Goal: Task Accomplishment & Management: Manage account settings

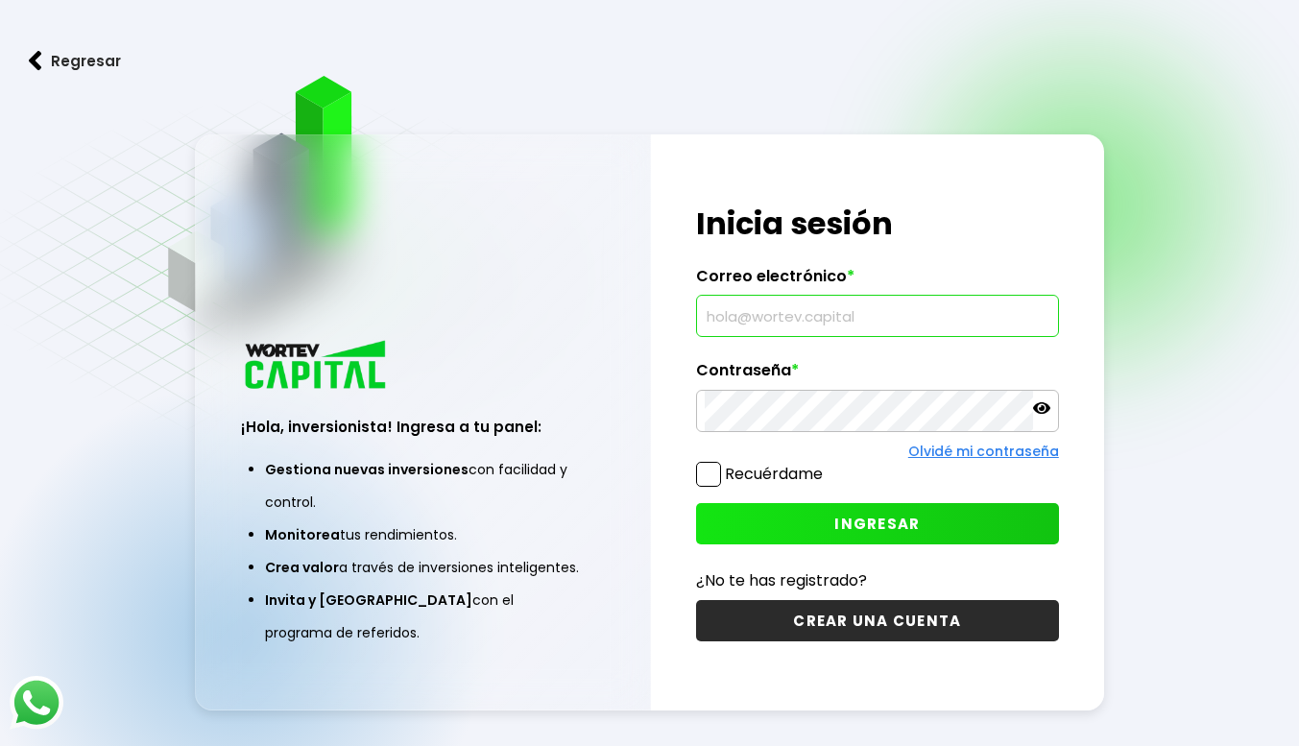
click at [793, 319] on input "text" at bounding box center [878, 316] width 346 height 40
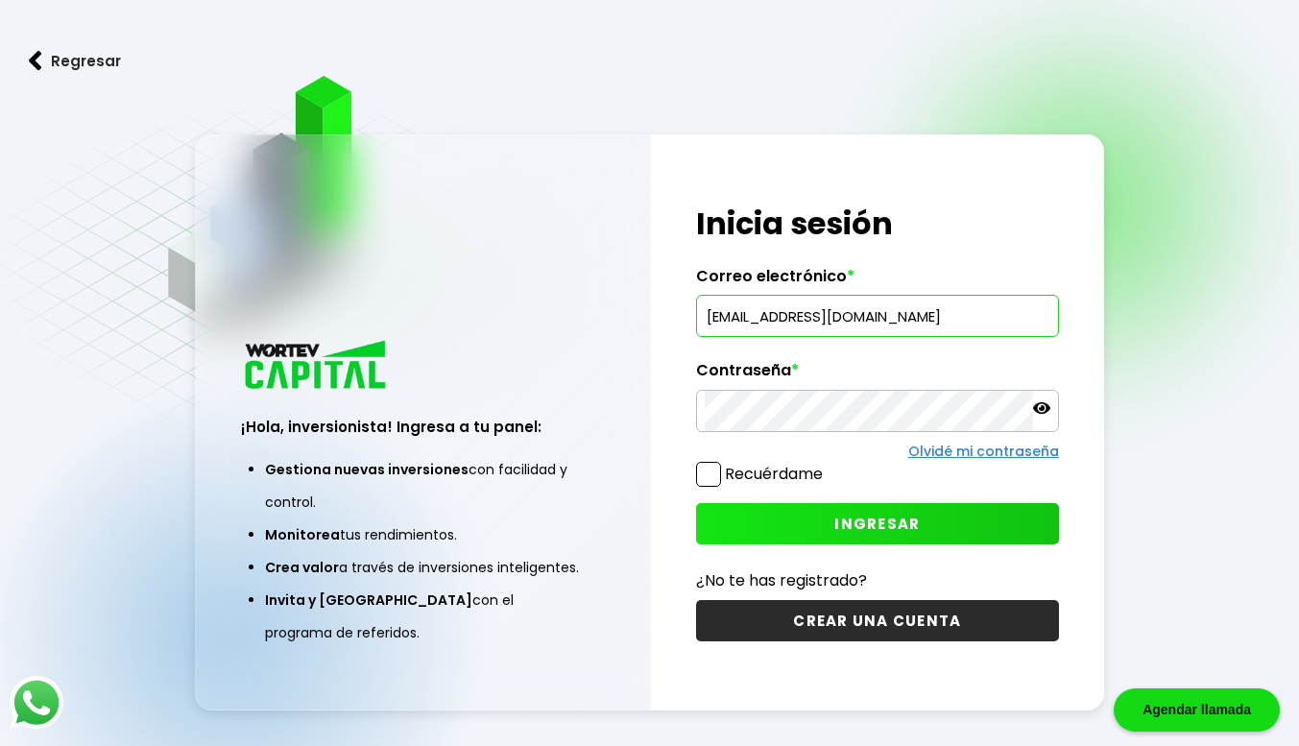
type input "[EMAIL_ADDRESS][DOMAIN_NAME]"
click at [867, 519] on span "INGRESAR" at bounding box center [876, 524] width 85 height 20
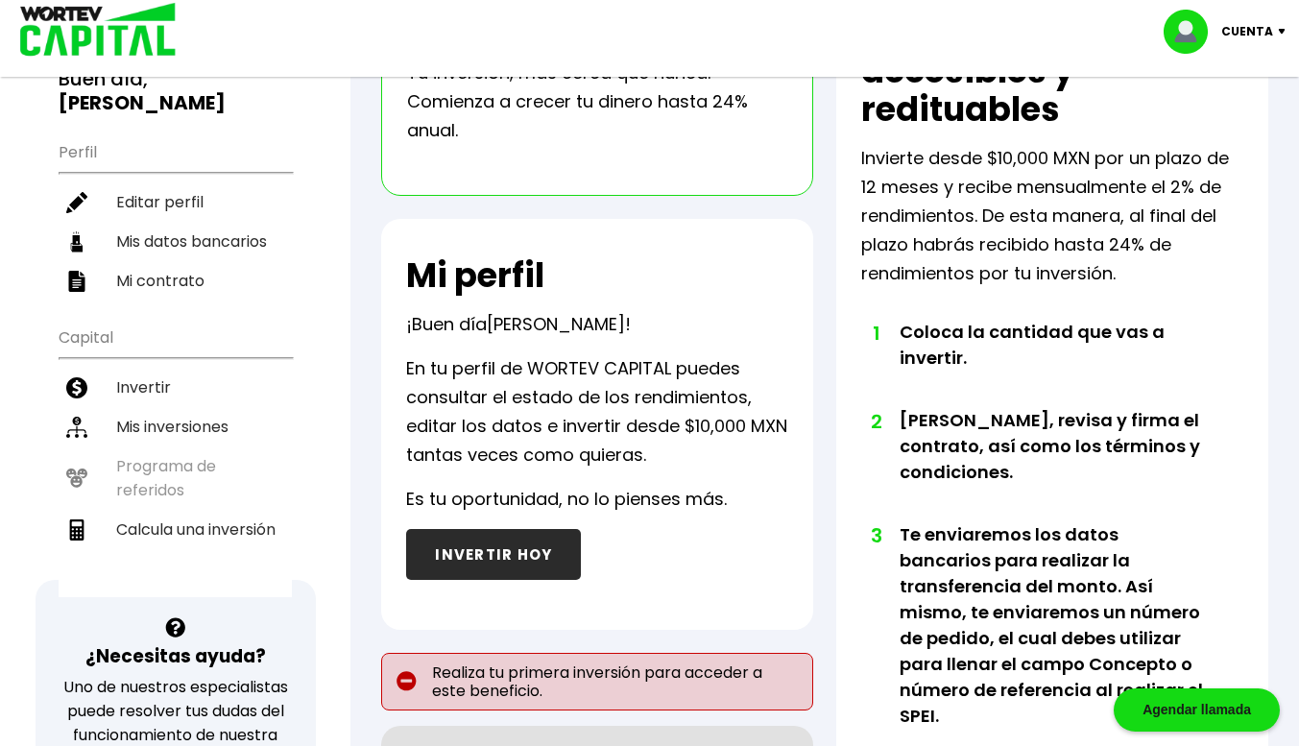
scroll to position [165, 0]
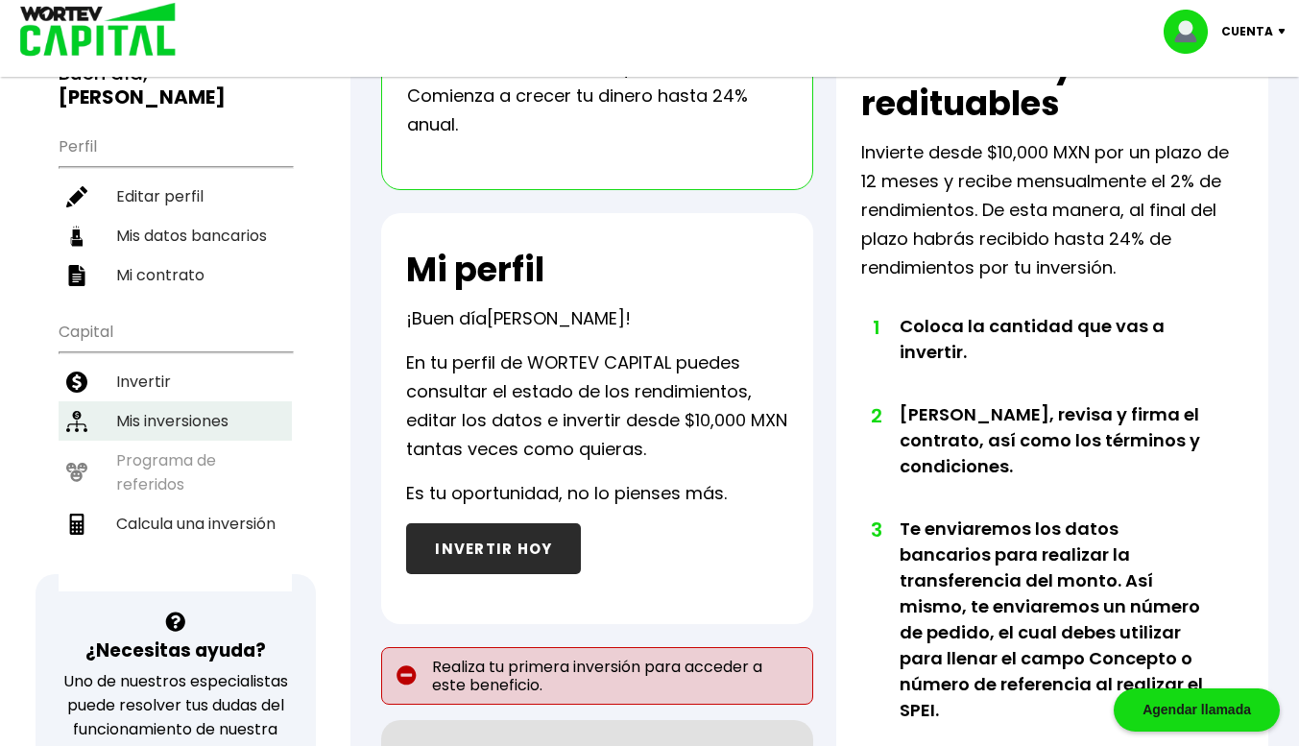
click at [198, 401] on li "Mis inversiones" at bounding box center [175, 420] width 233 height 39
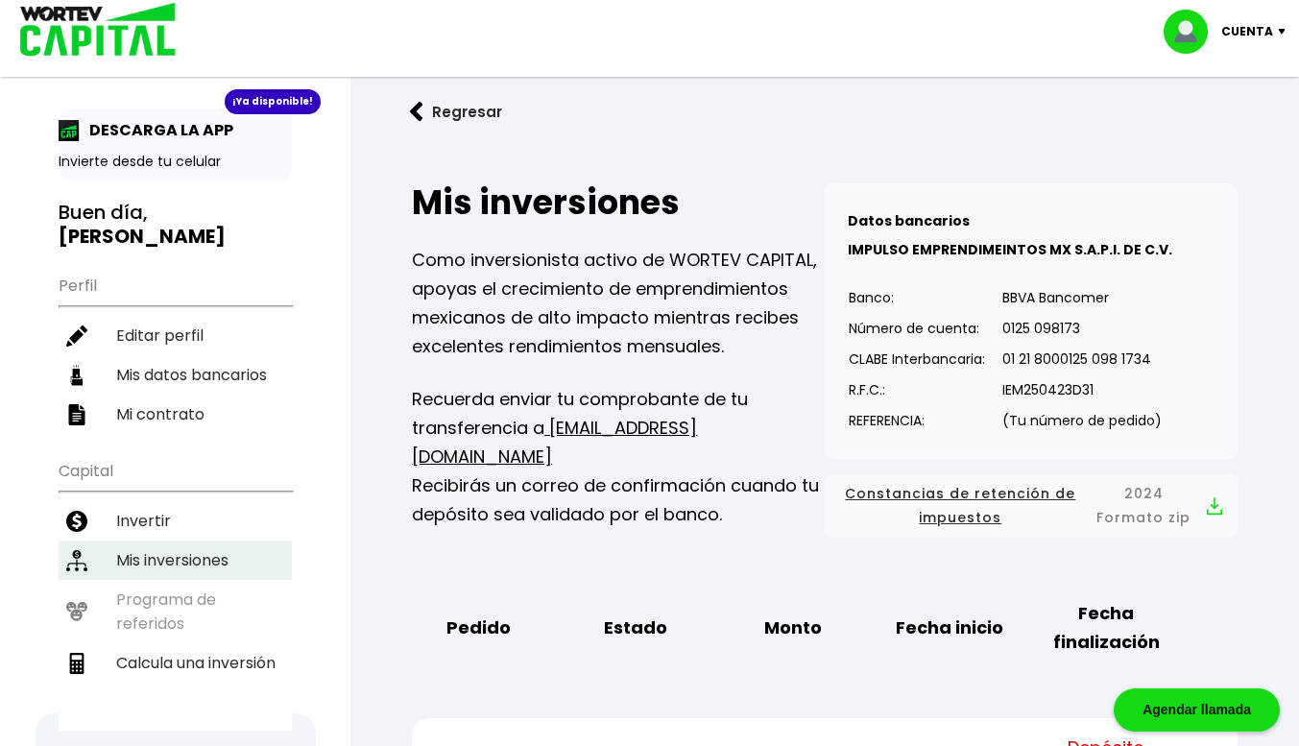
scroll to position [28, 0]
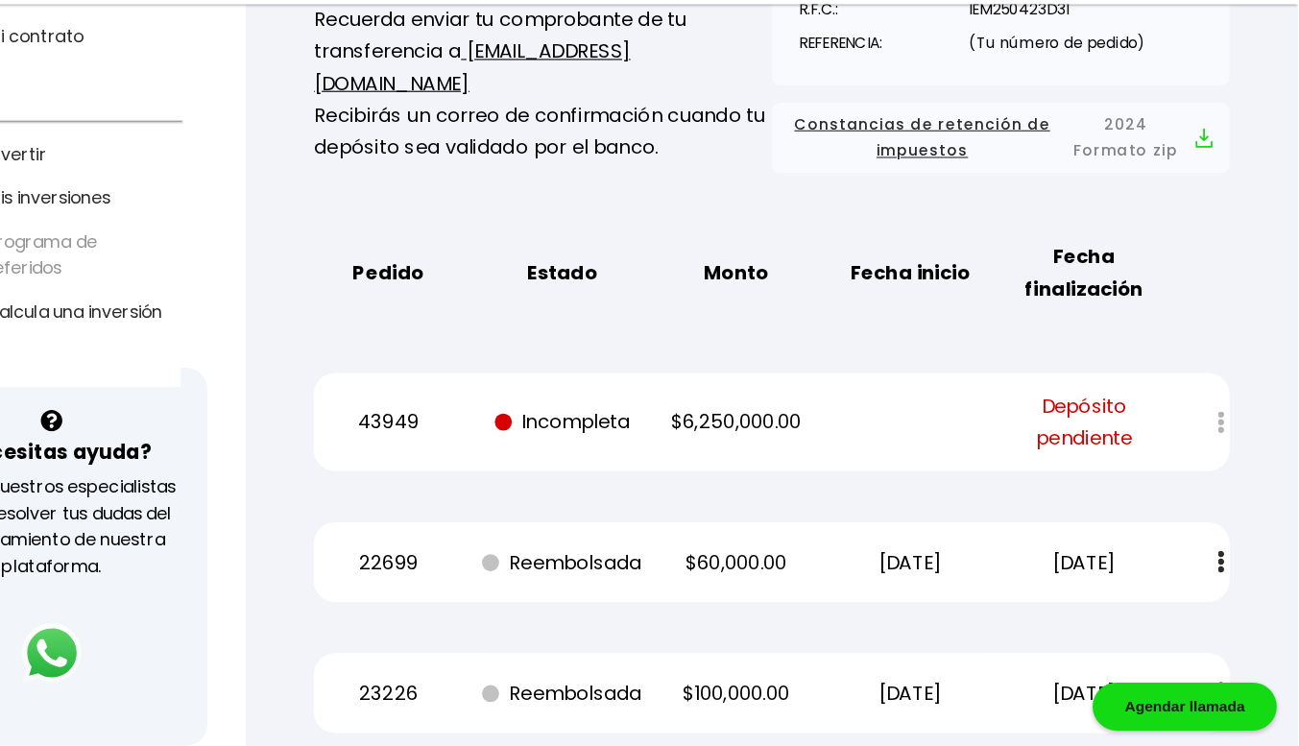
click at [493, 447] on p "43949" at bounding box center [479, 453] width 132 height 29
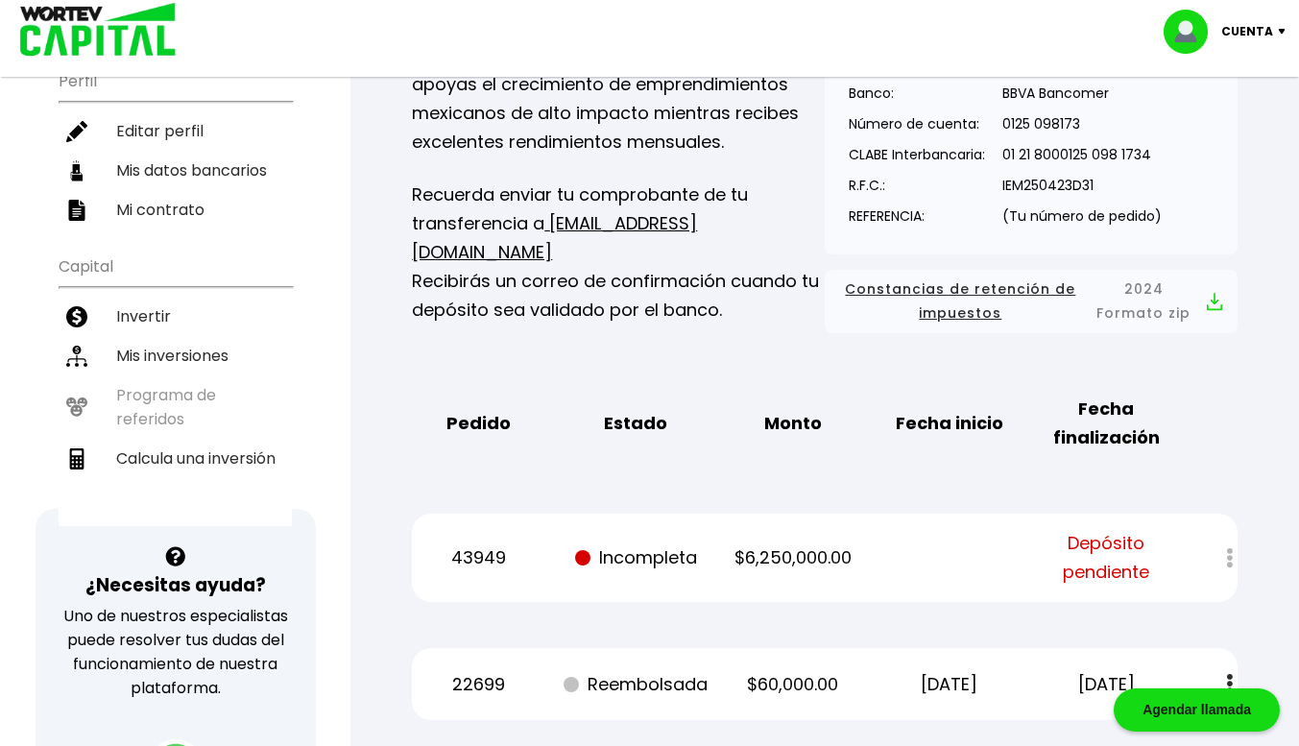
scroll to position [0, 0]
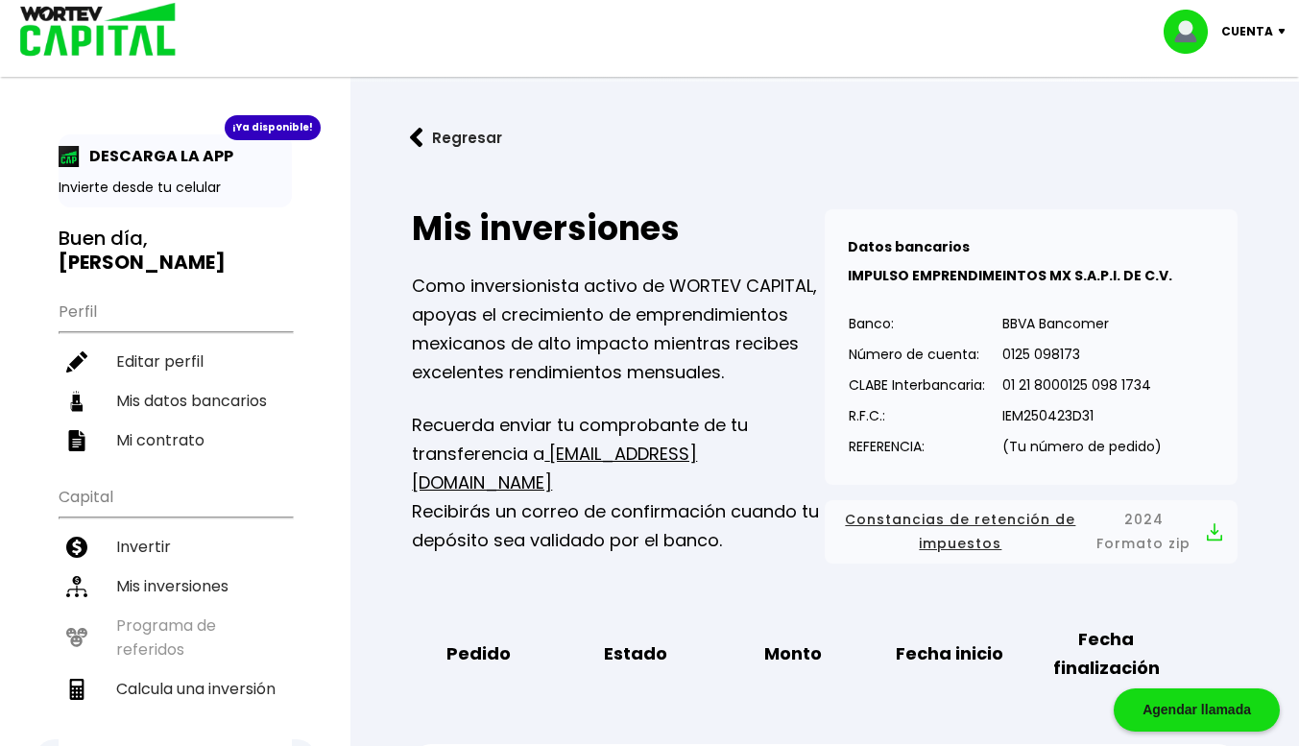
click at [1261, 39] on p "Cuenta" at bounding box center [1247, 31] width 52 height 29
click at [1249, 131] on li "Cerrar sesión" at bounding box center [1227, 127] width 154 height 39
